Goal: Browse casually

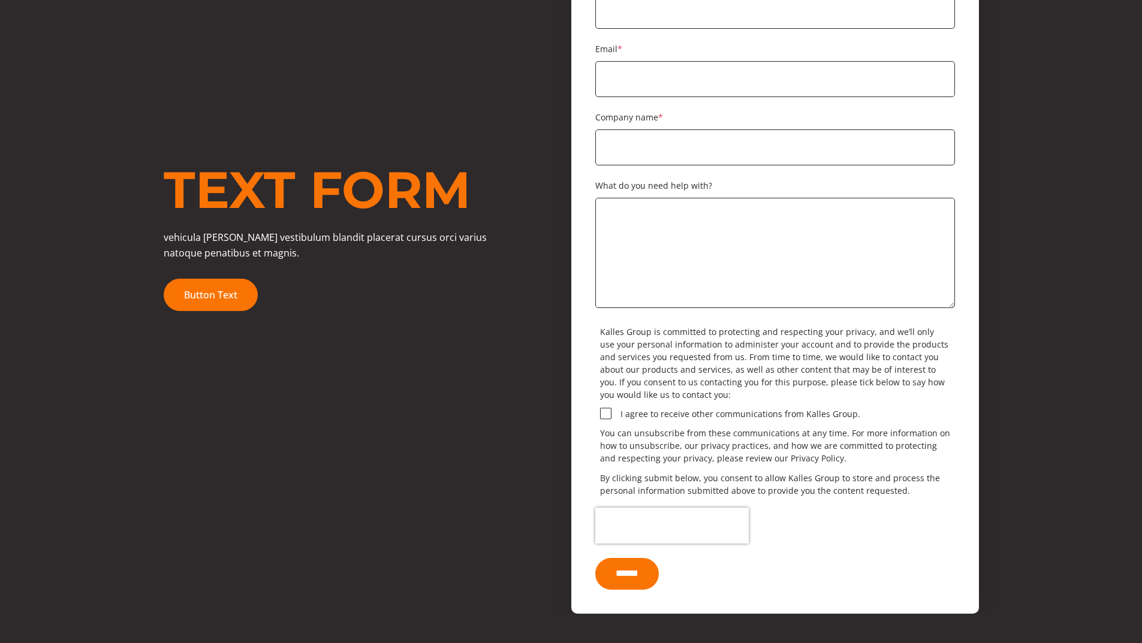
scroll to position [180, 0]
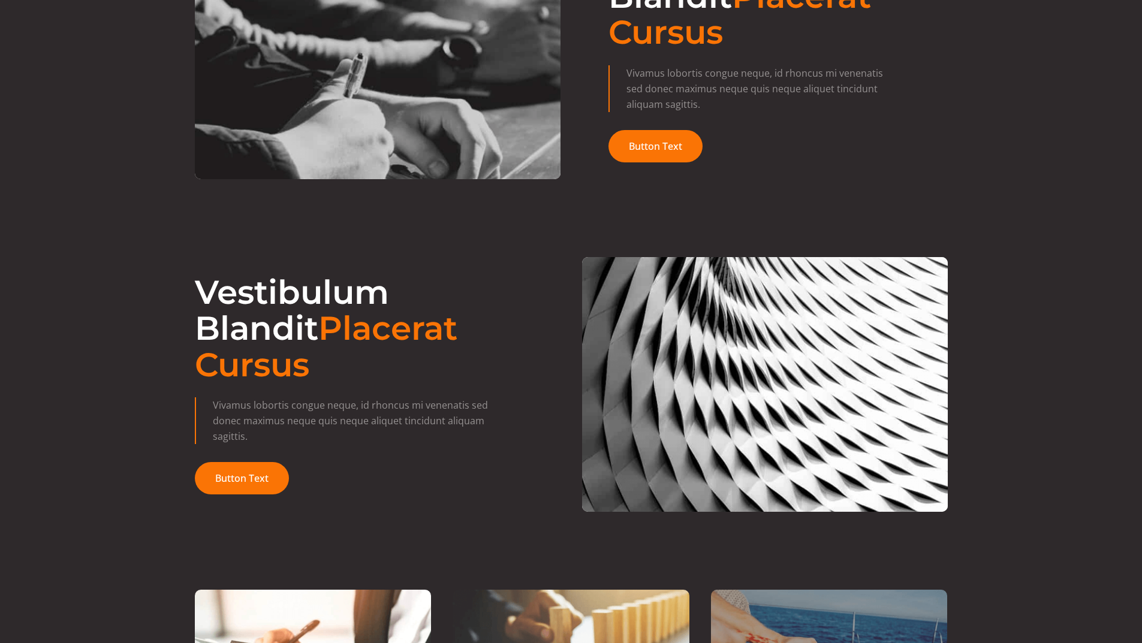
scroll to position [2879, 0]
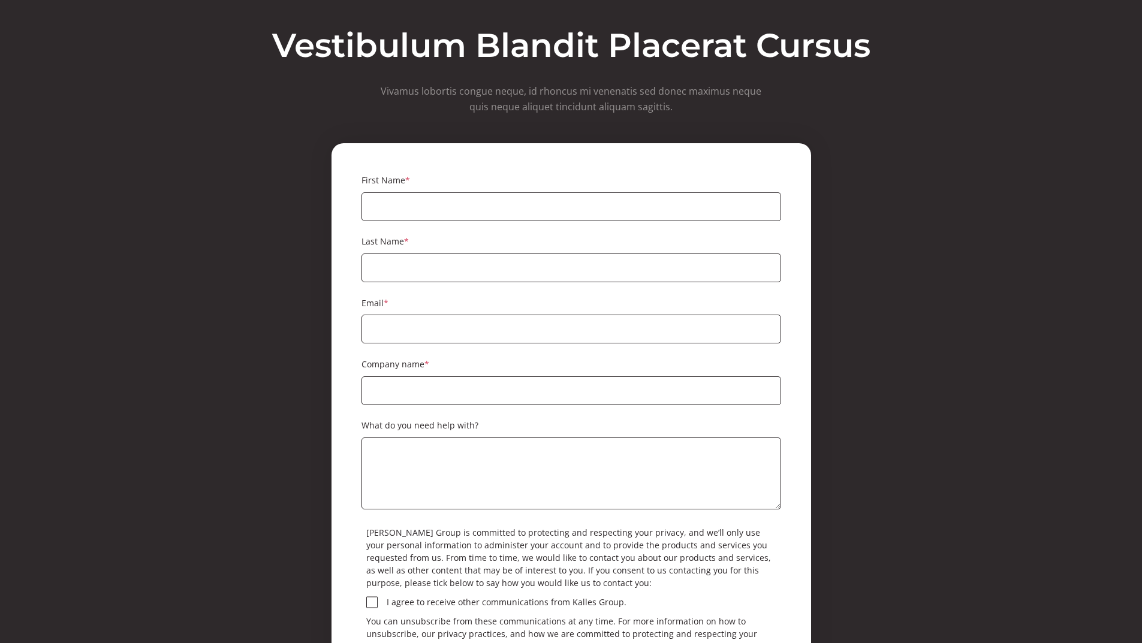
scroll to position [7694, 0]
